Goal: Task Accomplishment & Management: Complete application form

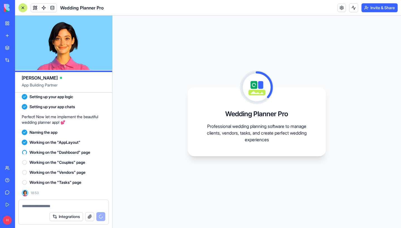
scroll to position [149, 0]
click at [19, 165] on link "Team" at bounding box center [13, 168] width 22 height 11
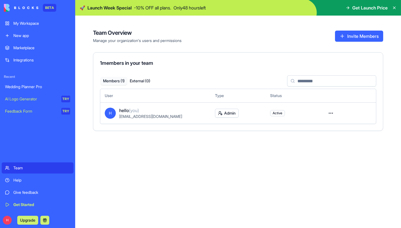
click at [33, 87] on div "Wedding Planner Pro" at bounding box center [37, 87] width 65 height 6
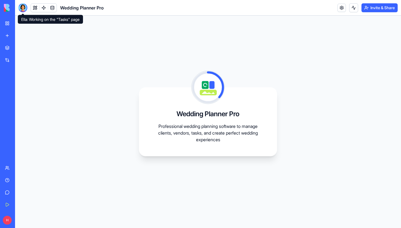
click at [24, 9] on div at bounding box center [22, 7] width 9 height 9
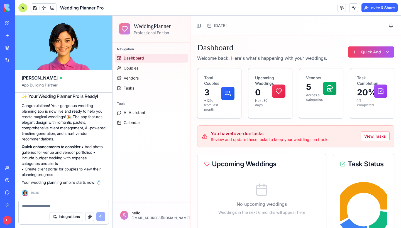
scroll to position [261, 0]
click at [30, 205] on textarea at bounding box center [63, 206] width 83 height 6
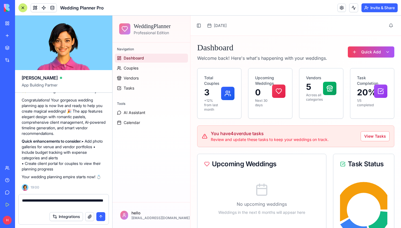
type textarea "**********"
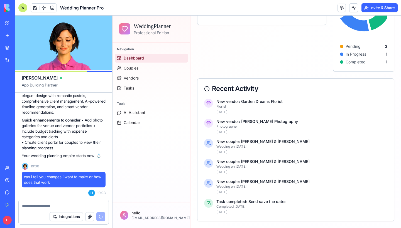
scroll to position [0, 0]
click at [216, 59] on div "Upcoming Weddings No upcoming weddings Weddings in the next 6 months will appea…" at bounding box center [261, 10] width 129 height 124
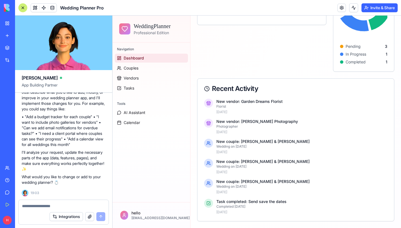
scroll to position [418, 0]
click at [35, 7] on span at bounding box center [35, 8] width 16 height 16
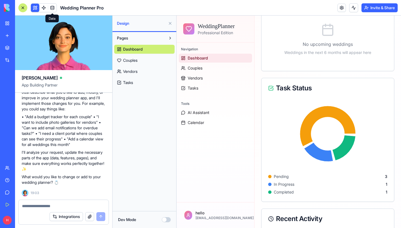
click at [44, 8] on span at bounding box center [44, 8] width 16 height 16
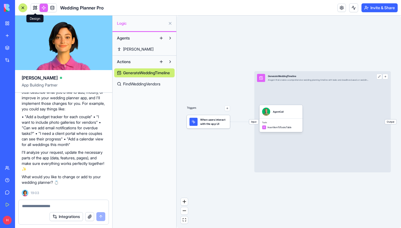
click at [37, 8] on link at bounding box center [35, 8] width 8 height 8
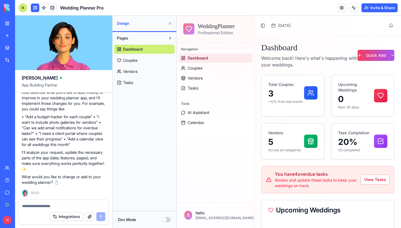
click at [171, 24] on button at bounding box center [170, 23] width 9 height 9
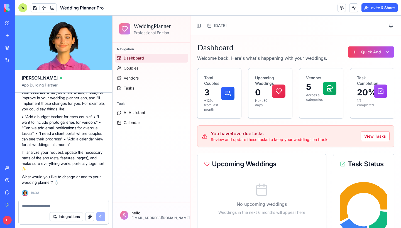
click at [16, 25] on div "My Workspace" at bounding box center [16, 24] width 7 height 6
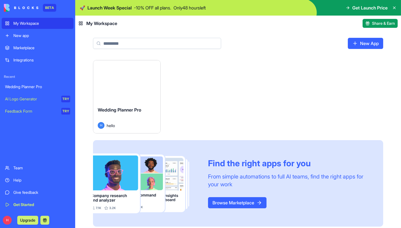
click at [131, 84] on button "Launch" at bounding box center [127, 81] width 42 height 11
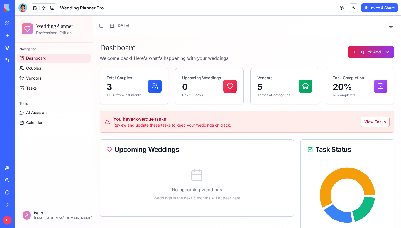
click at [367, 56] on html "WeddingPlanner Professional Edition Navigation Dashboard Couples Vendors Tasks …" at bounding box center [208, 218] width 386 height 404
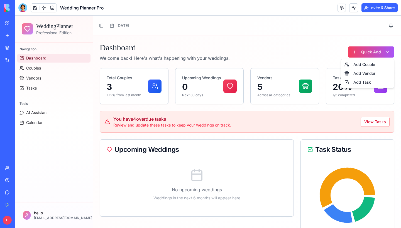
click at [305, 45] on html "WeddingPlanner Professional Edition Navigation Dashboard Couples Vendors Tasks …" at bounding box center [208, 218] width 386 height 404
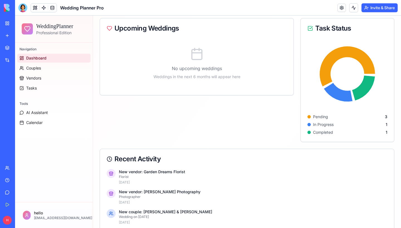
scroll to position [147, 0]
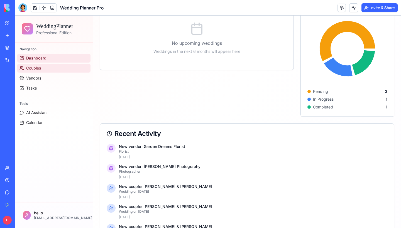
click at [45, 70] on link "Couples" at bounding box center [53, 68] width 73 height 9
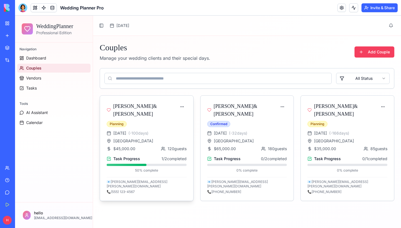
click at [138, 109] on h3 "Emma Johnson & Michael Chen" at bounding box center [145, 110] width 64 height 16
click at [129, 190] on div "📞 (555) 123-4567" at bounding box center [147, 192] width 80 height 4
click at [154, 159] on div "Task Progress 1 / 2 completed" at bounding box center [147, 159] width 80 height 6
click at [156, 141] on div "Rosewood Manor" at bounding box center [147, 141] width 80 height 6
click at [158, 156] on div "June 14, 2025 ( -100 days) Rosewood Manor $45,000.00 120 guests Task Progress 1…" at bounding box center [146, 166] width 93 height 70
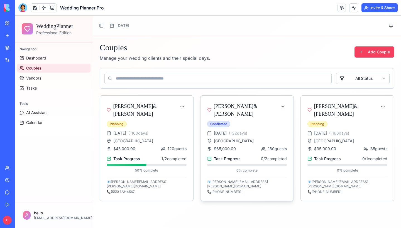
click at [255, 156] on div "August 21, 2025 ( -32 days) Oceanview Resort $65,000.00 180 guests Task Progres…" at bounding box center [246, 166] width 93 height 70
click at [230, 185] on div "📧 sarah.david@email.com 📞 (555) 234-5678" at bounding box center [247, 187] width 80 height 14
click at [250, 166] on div "Task Progress 0 / 2 completed 0 % complete" at bounding box center [247, 164] width 80 height 17
click at [53, 78] on link "Vendors" at bounding box center [53, 78] width 73 height 9
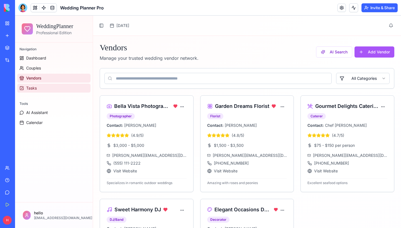
click at [28, 87] on span "Tasks" at bounding box center [31, 88] width 11 height 6
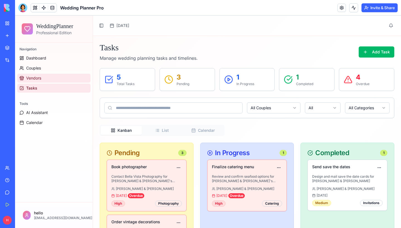
click at [43, 77] on link "Vendors" at bounding box center [53, 78] width 73 height 9
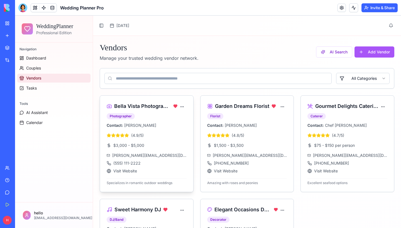
click at [166, 113] on div "Bella Vista Photography Photographer" at bounding box center [142, 110] width 71 height 17
click at [181, 108] on html "WeddingPlanner Professional Edition Navigation Dashboard Couples Vendors Tasks …" at bounding box center [208, 159] width 386 height 287
click at [168, 116] on div "Edit Details" at bounding box center [168, 118] width 34 height 9
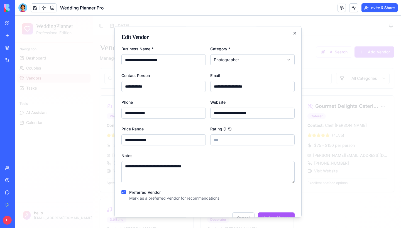
click at [293, 35] on icon "button" at bounding box center [294, 33] width 4 height 4
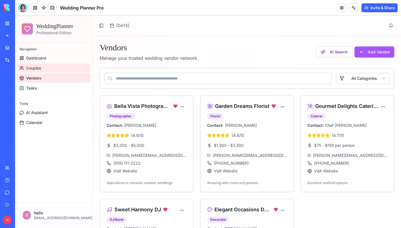
click at [45, 69] on link "Couples" at bounding box center [53, 68] width 73 height 9
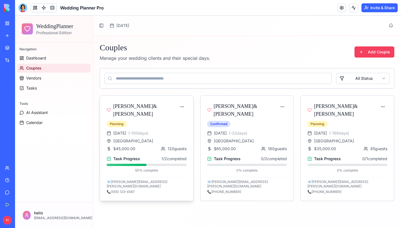
click at [134, 111] on h3 "Emma Johnson & Michael Chen" at bounding box center [145, 110] width 64 height 16
click at [182, 109] on html "WeddingPlanner Professional Edition Navigation Dashboard Couples Vendors Tasks …" at bounding box center [208, 122] width 386 height 213
click at [173, 116] on div "Edit Details" at bounding box center [161, 118] width 46 height 9
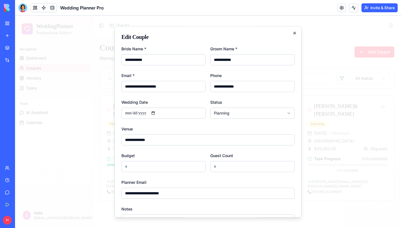
click at [294, 33] on icon "button" at bounding box center [294, 33] width 2 height 2
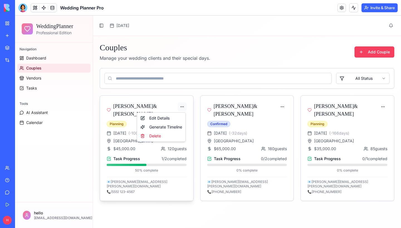
click at [183, 106] on html "WeddingPlanner Professional Edition Navigation Dashboard Couples Vendors Tasks …" at bounding box center [208, 122] width 386 height 213
click at [176, 128] on div "Generate Timeline" at bounding box center [161, 127] width 46 height 9
click at [180, 107] on html "WeddingPlanner Professional Edition Navigation Dashboard Couples Vendors Tasks …" at bounding box center [208, 122] width 386 height 213
click at [20, 9] on div at bounding box center [22, 7] width 9 height 9
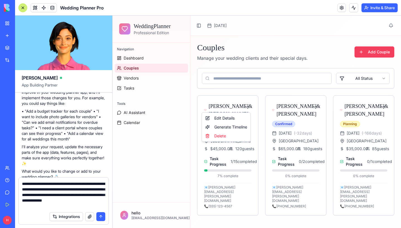
type textarea "**********"
click at [103, 216] on button "submit" at bounding box center [100, 216] width 9 height 9
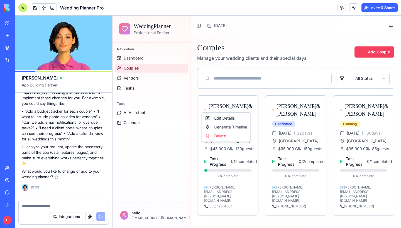
scroll to position [462, 0]
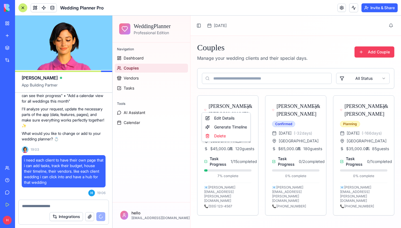
click at [254, 36] on html "WeddingPlanner Professional Edition Navigation Dashboard Couples Vendors Tasks …" at bounding box center [256, 122] width 288 height 213
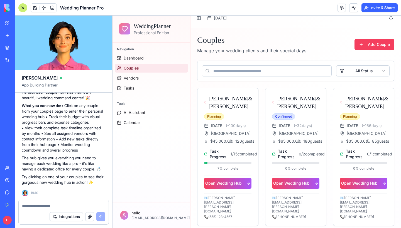
scroll to position [668, 0]
click at [23, 8] on div at bounding box center [22, 7] width 9 height 9
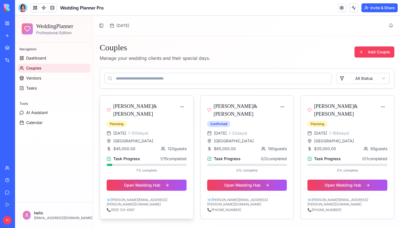
scroll to position [0, 0]
click at [36, 60] on span "Dashboard" at bounding box center [36, 58] width 20 height 6
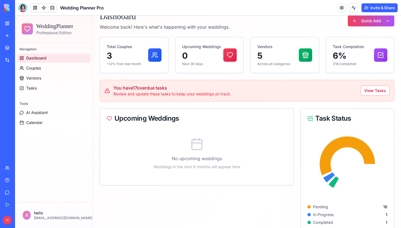
scroll to position [49, 0]
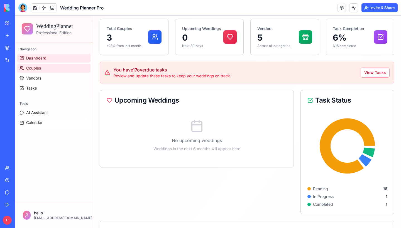
click at [39, 70] on span "Couples" at bounding box center [33, 68] width 15 height 6
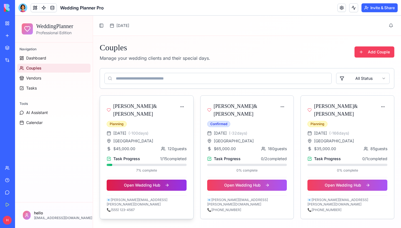
click at [148, 183] on button "Open Wedding Hub" at bounding box center [147, 185] width 80 height 11
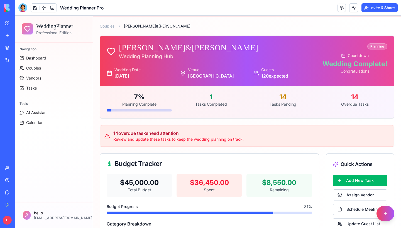
scroll to position [17, 0]
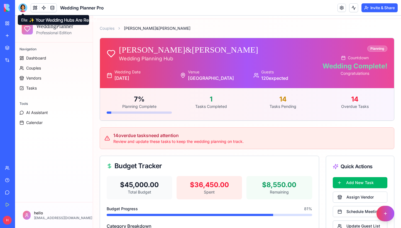
click at [23, 9] on div at bounding box center [22, 7] width 9 height 9
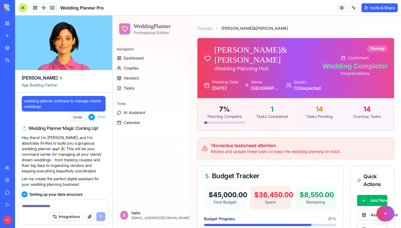
scroll to position [668, 0]
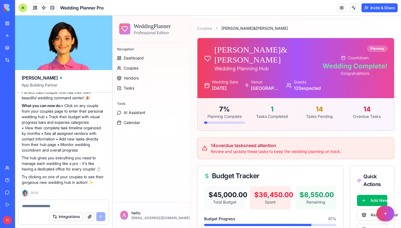
click at [42, 207] on textarea at bounding box center [63, 206] width 83 height 6
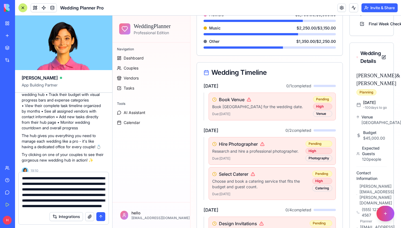
scroll to position [56, 0]
type textarea "**********"
click at [102, 218] on button "submit" at bounding box center [100, 216] width 9 height 9
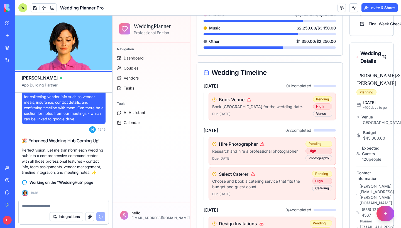
scroll to position [0, 0]
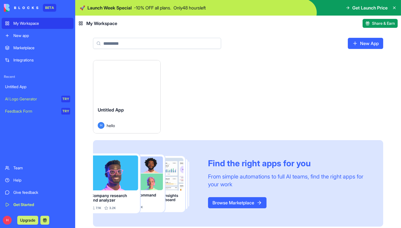
click at [40, 45] on div "Marketplace" at bounding box center [41, 48] width 57 height 6
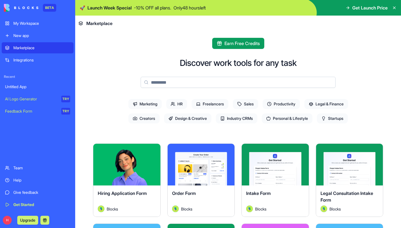
click at [187, 82] on input at bounding box center [238, 82] width 195 height 11
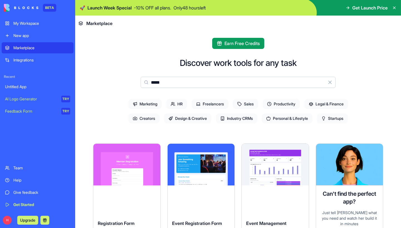
drag, startPoint x: 171, startPoint y: 82, endPoint x: 93, endPoint y: 83, distance: 77.7
click at [93, 83] on div "Discover work tools for any task ***** Clear Marketing HR Freelancers Sales Pro…" at bounding box center [238, 214] width 290 height 312
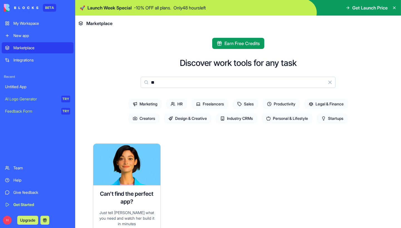
type input "*"
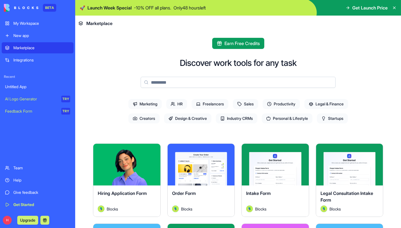
click at [278, 117] on span "Personal & Lifestyle" at bounding box center [287, 119] width 51 height 10
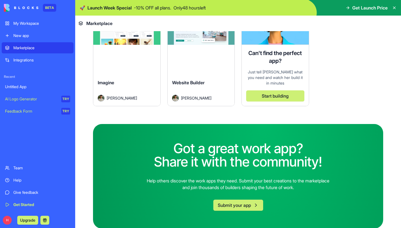
scroll to position [223, 0]
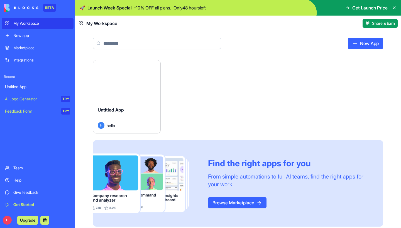
click at [362, 47] on link "New App" at bounding box center [365, 43] width 35 height 11
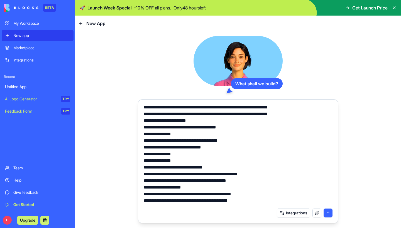
scroll to position [458, 0]
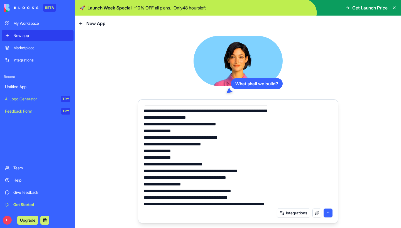
drag, startPoint x: 144, startPoint y: 127, endPoint x: 200, endPoint y: 156, distance: 63.0
click at [200, 156] on textarea at bounding box center [238, 155] width 189 height 100
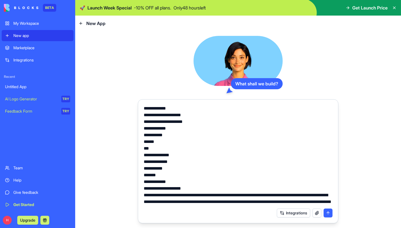
scroll to position [347, 0]
type textarea "**********"
click at [327, 215] on button "submit" at bounding box center [327, 213] width 9 height 9
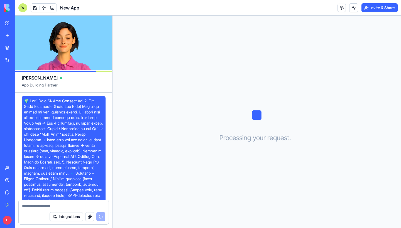
scroll to position [330, 0]
